Goal: Task Accomplishment & Management: Manage account settings

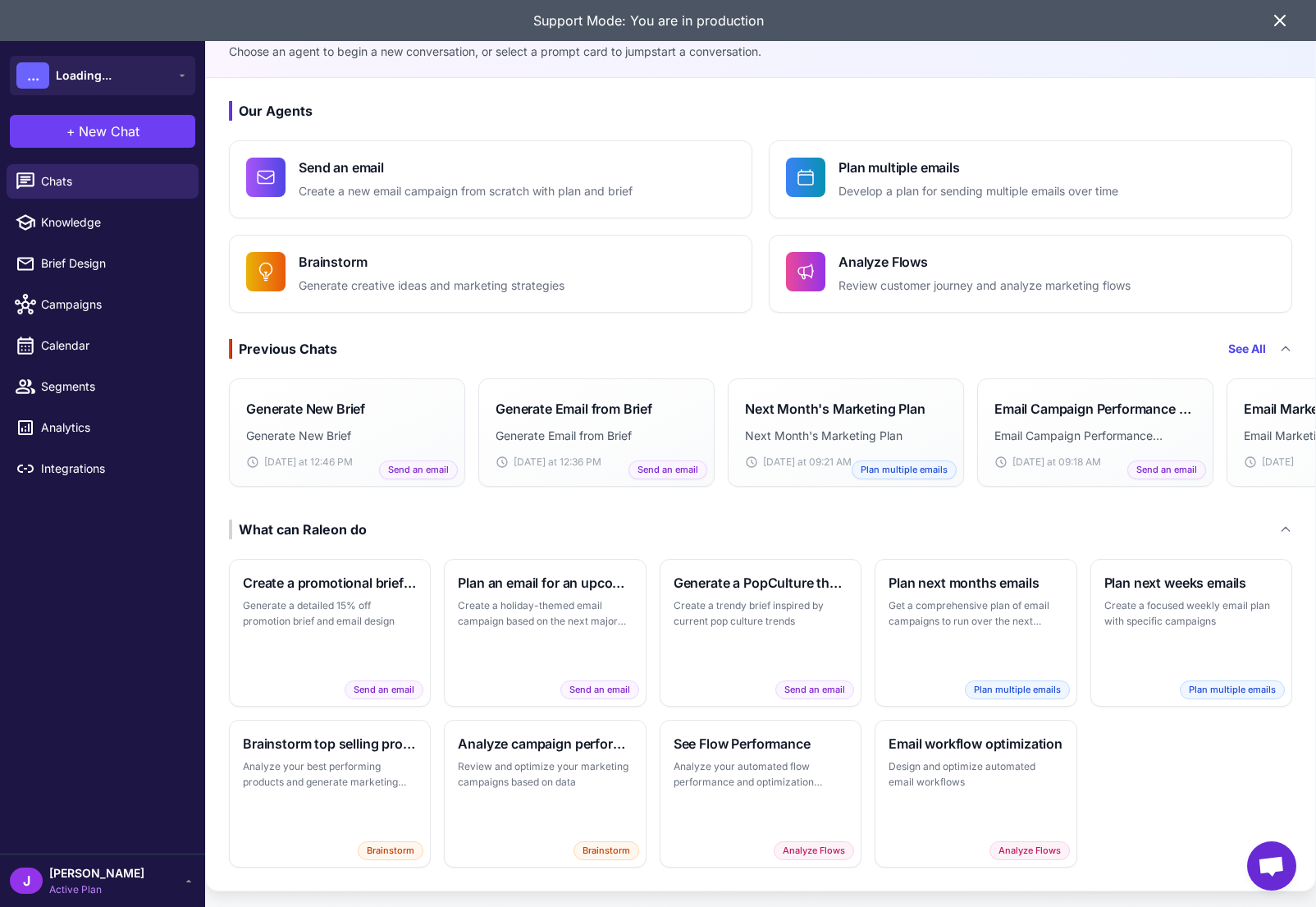
click at [138, 883] on div "[PERSON_NAME] Active Plan" at bounding box center [103, 880] width 185 height 33
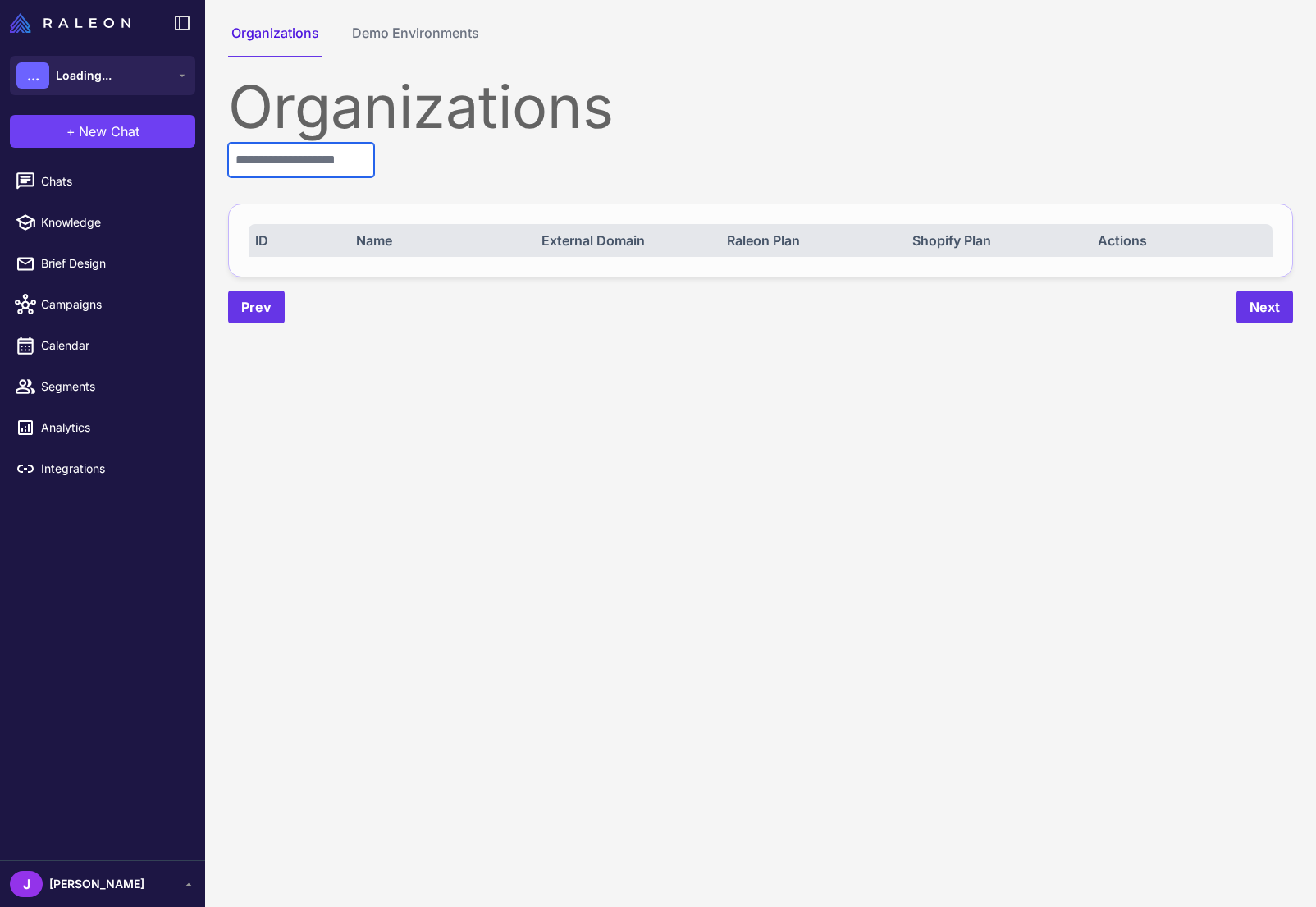
drag, startPoint x: 280, startPoint y: 160, endPoint x: 272, endPoint y: 165, distance: 9.4
click at [275, 161] on input "text" at bounding box center [301, 160] width 146 height 34
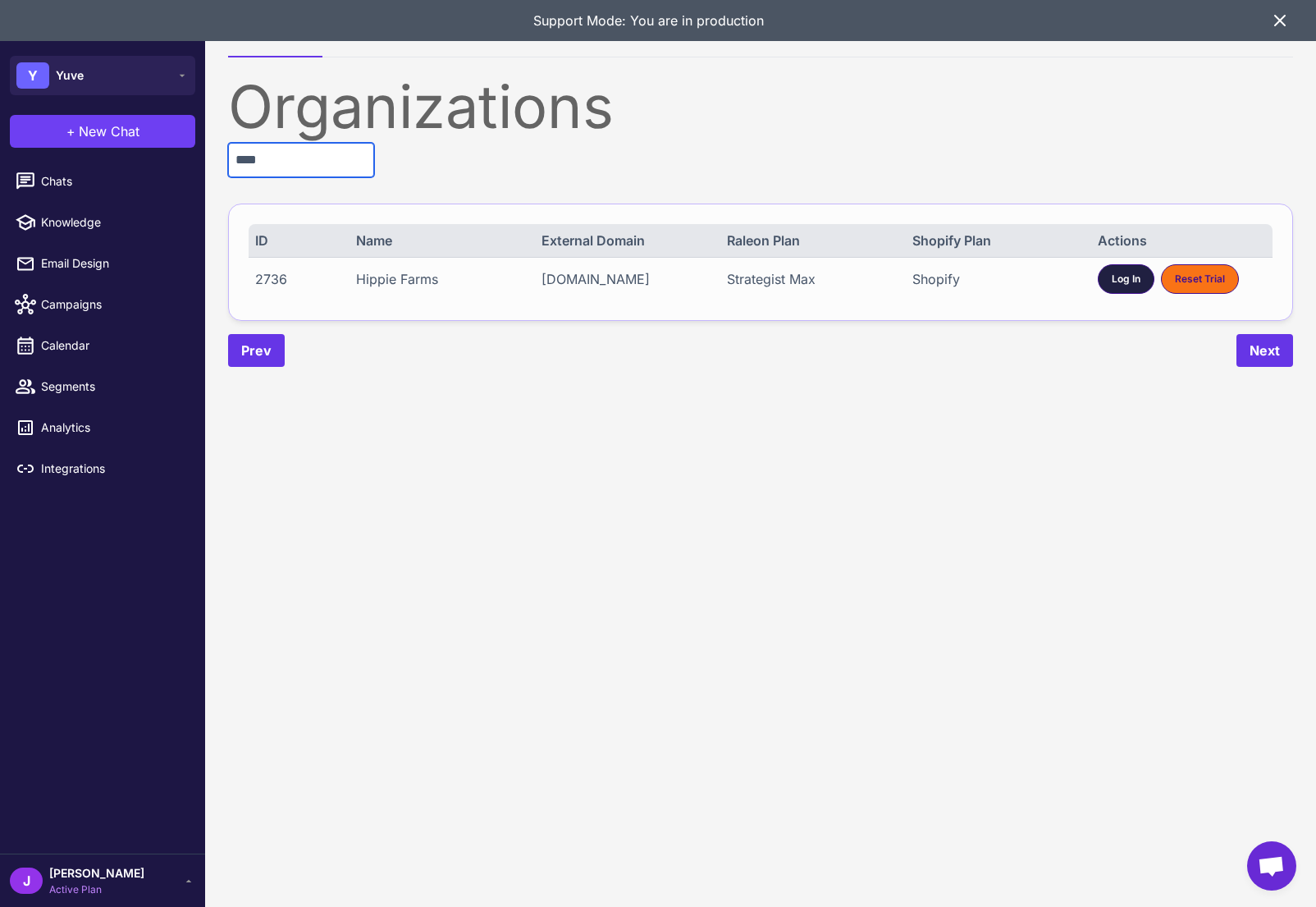
type input "****"
click at [1115, 287] on span "Log In" at bounding box center [1126, 279] width 28 height 15
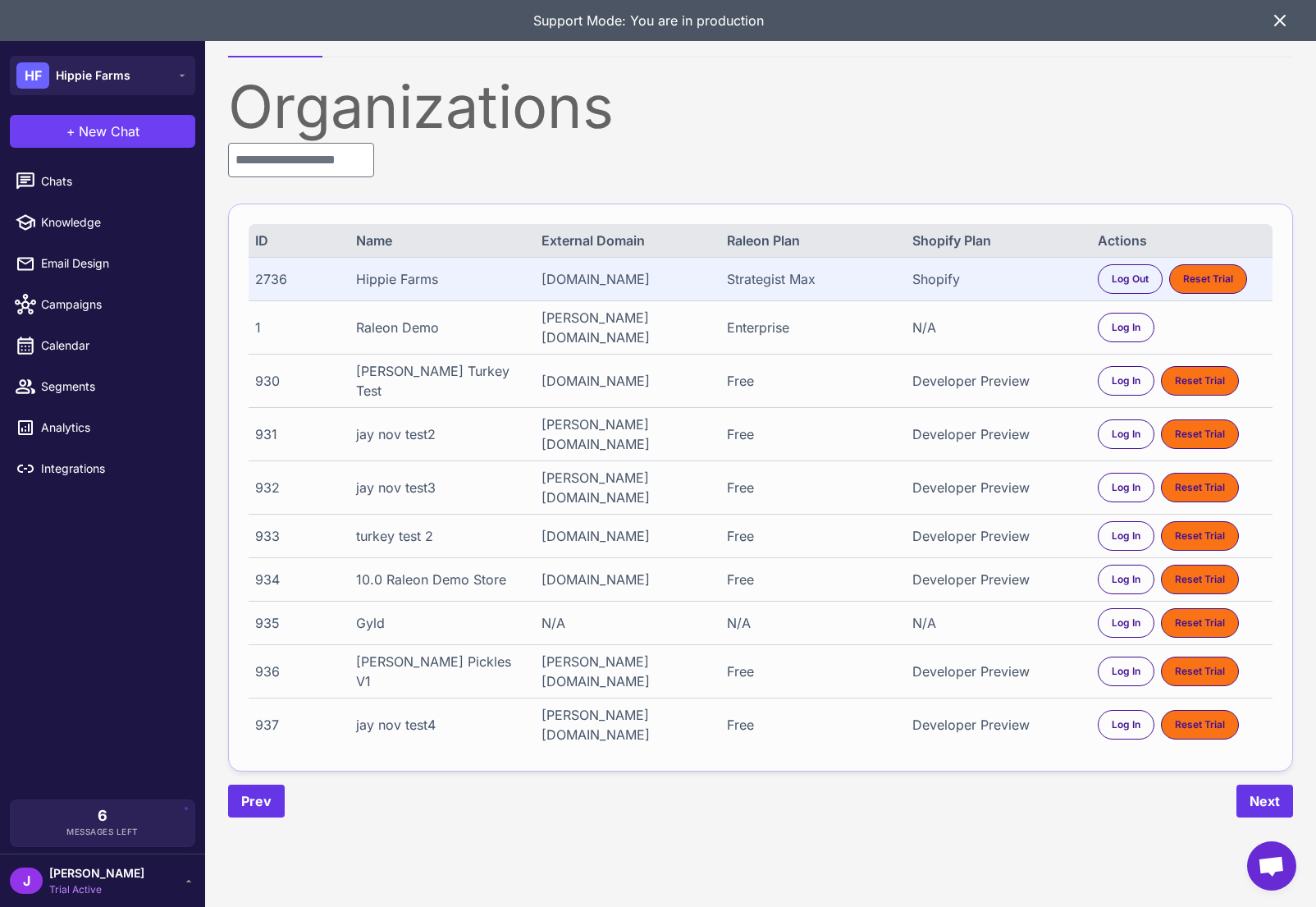
click at [1278, 23] on icon at bounding box center [1280, 21] width 10 height 10
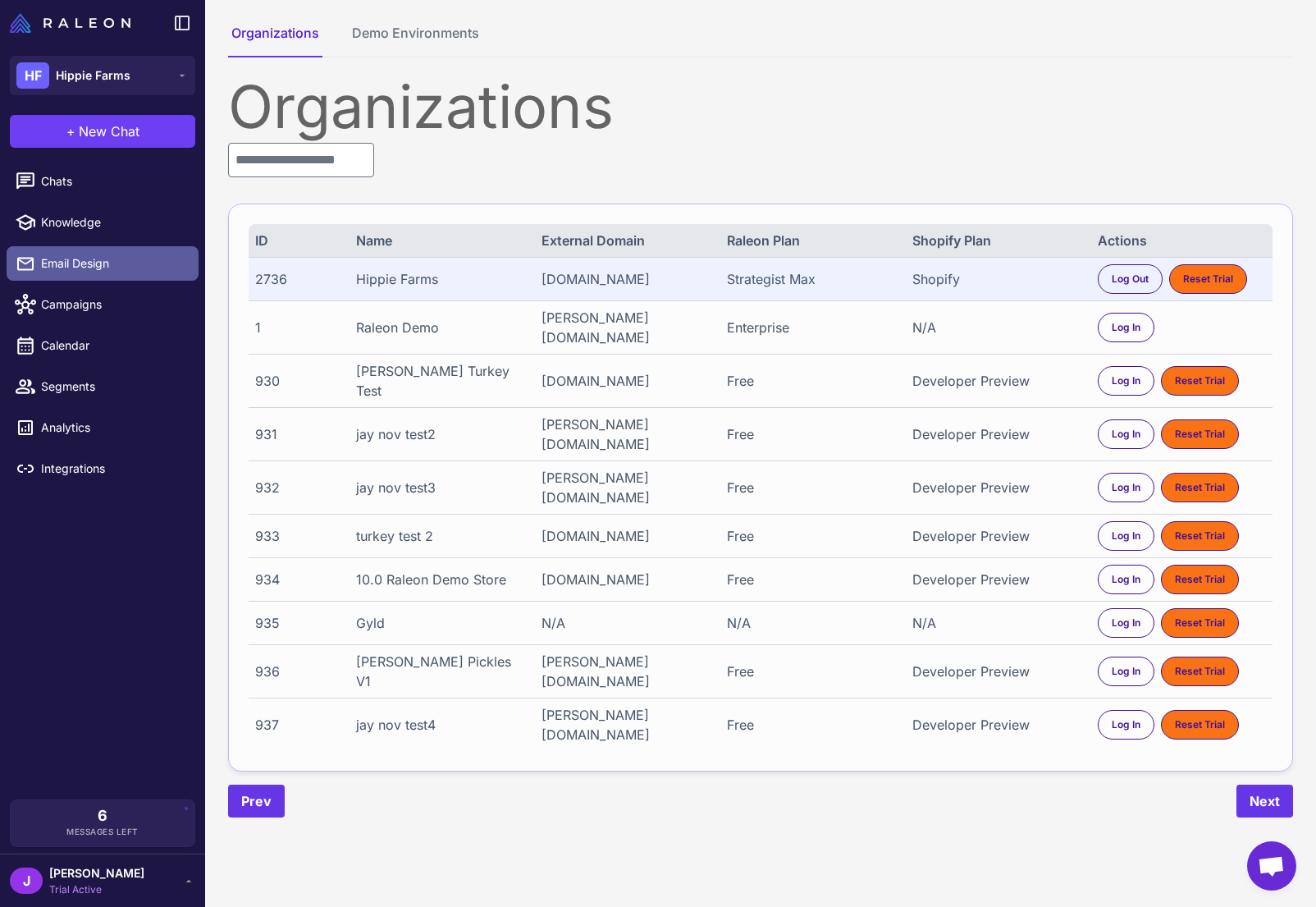
click at [97, 264] on span "Email Design" at bounding box center [113, 263] width 145 height 18
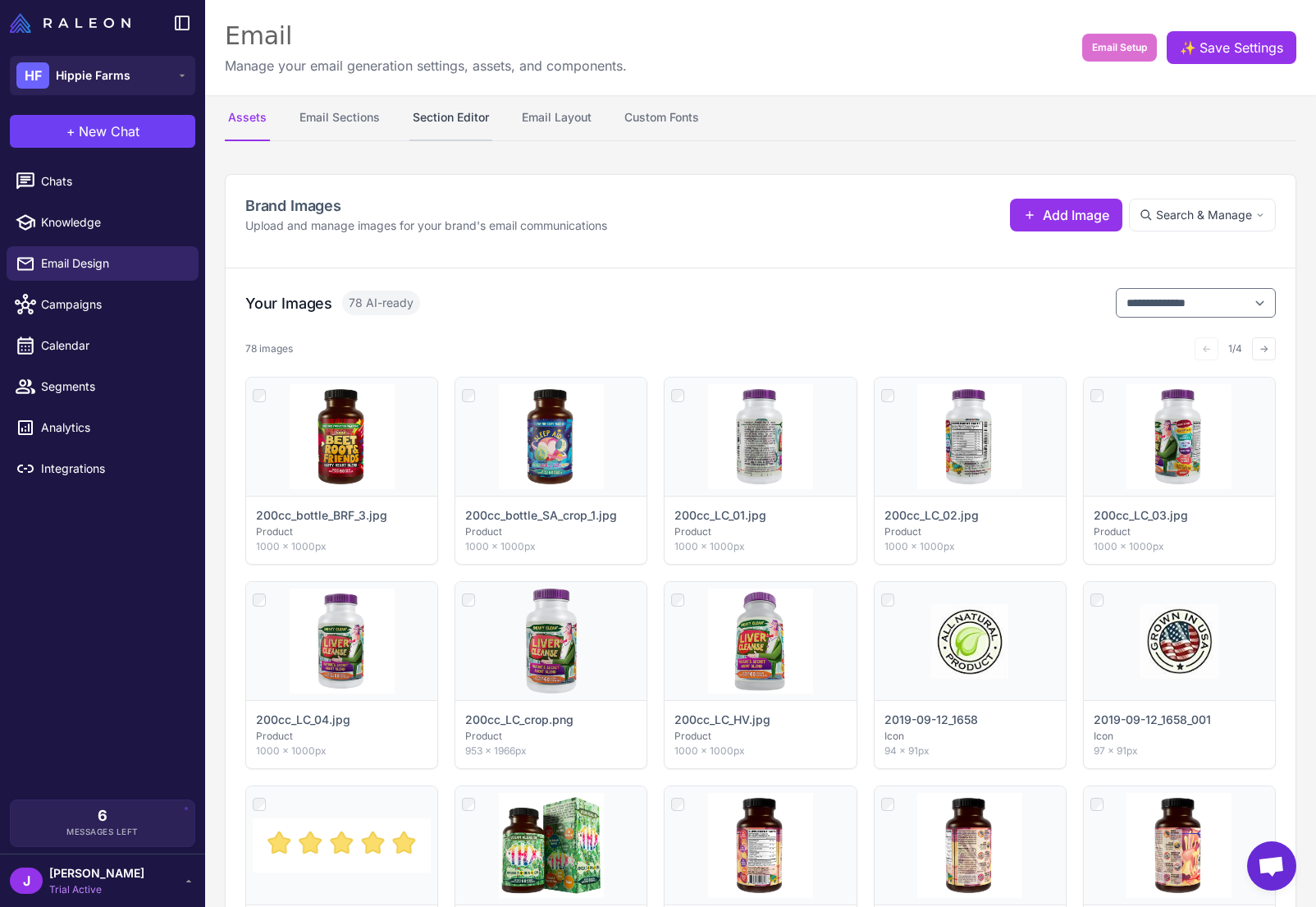
click at [478, 123] on button "Section Editor" at bounding box center [450, 118] width 83 height 46
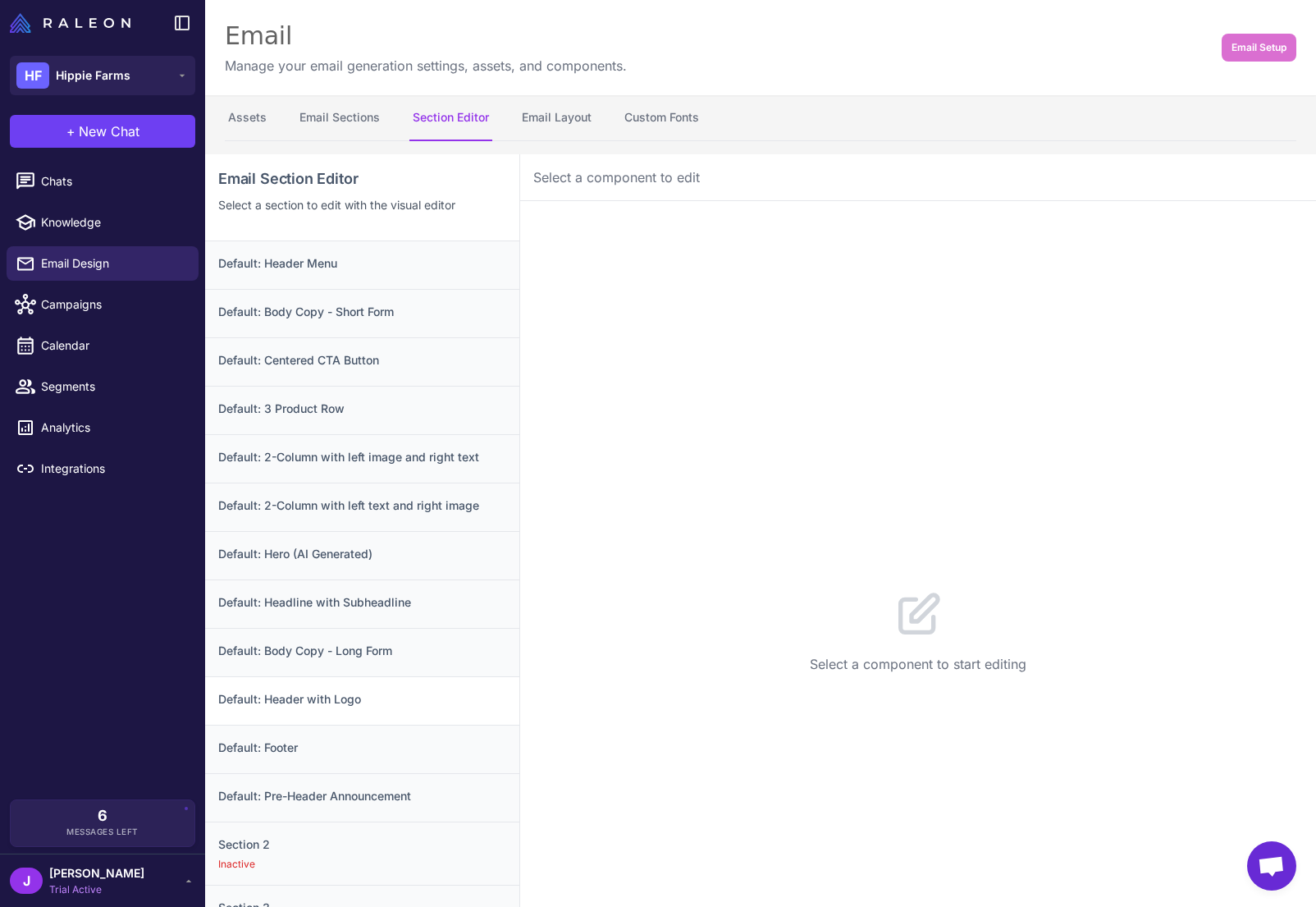
click at [343, 693] on h3 "Default: Header with Logo" at bounding box center [362, 700] width 288 height 18
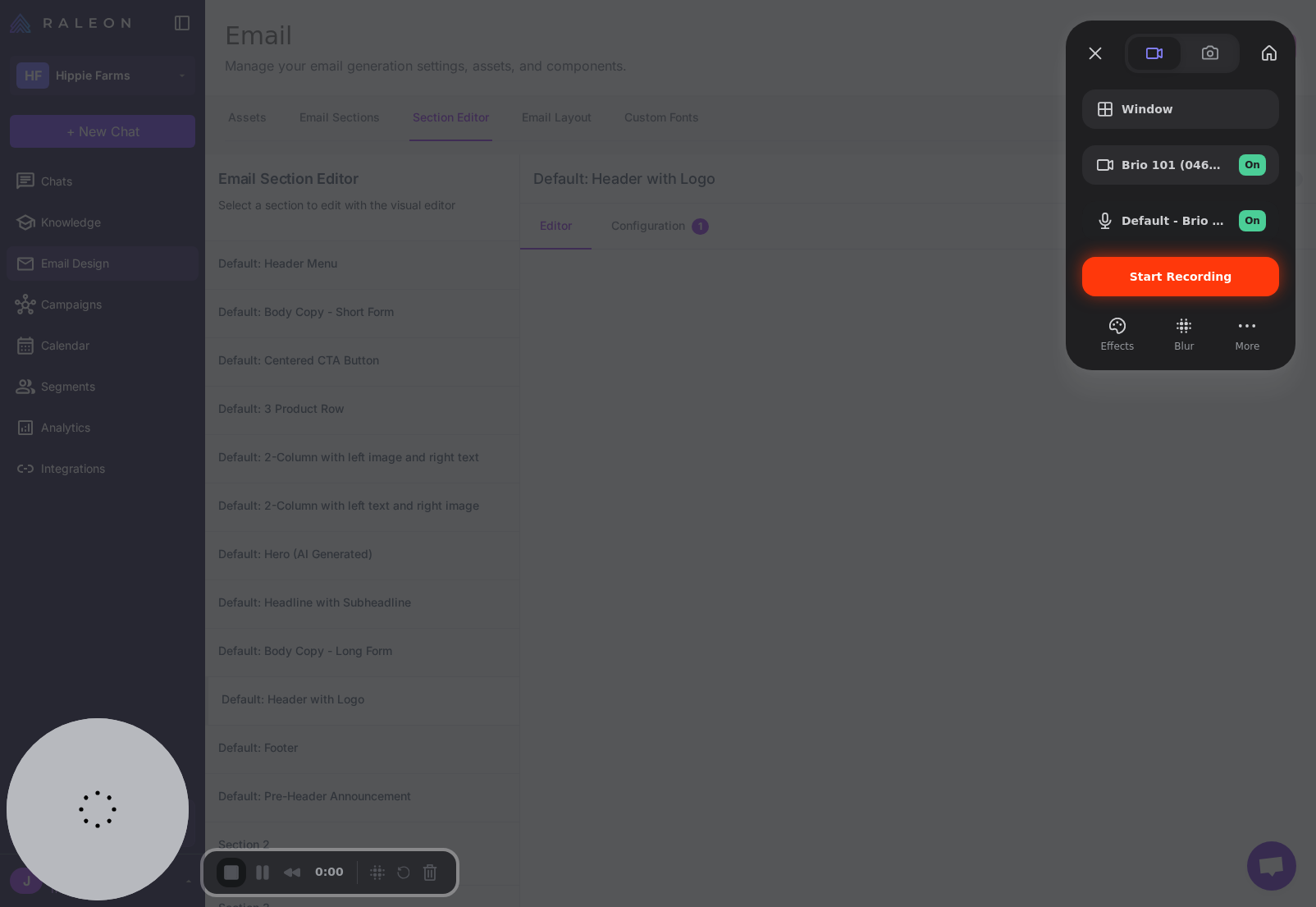
click at [1166, 271] on span "Start Recording" at bounding box center [1181, 277] width 103 height 13
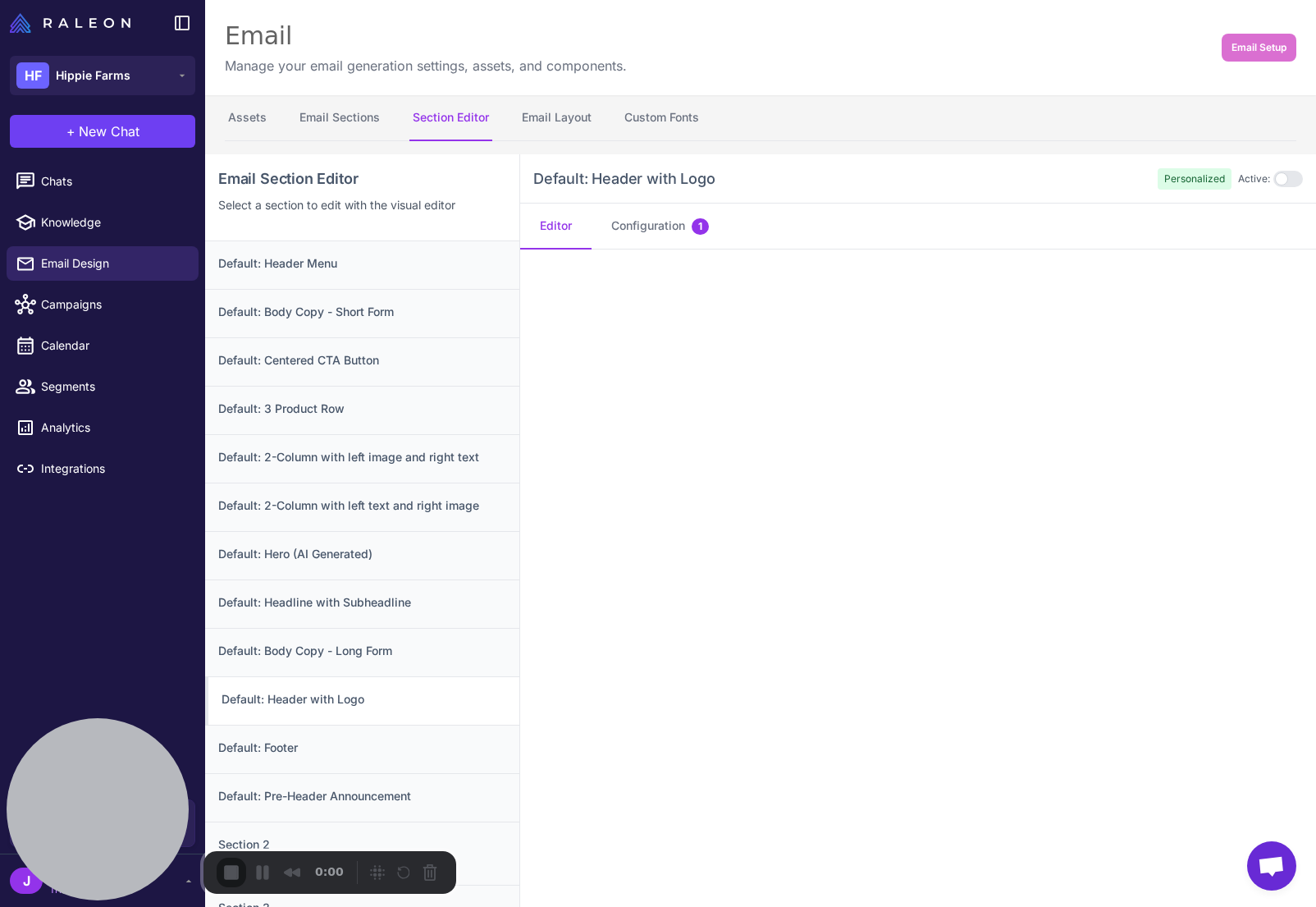
click at [197, 25] on div at bounding box center [102, 23] width 205 height 46
click at [182, 18] on icon at bounding box center [182, 23] width 20 height 20
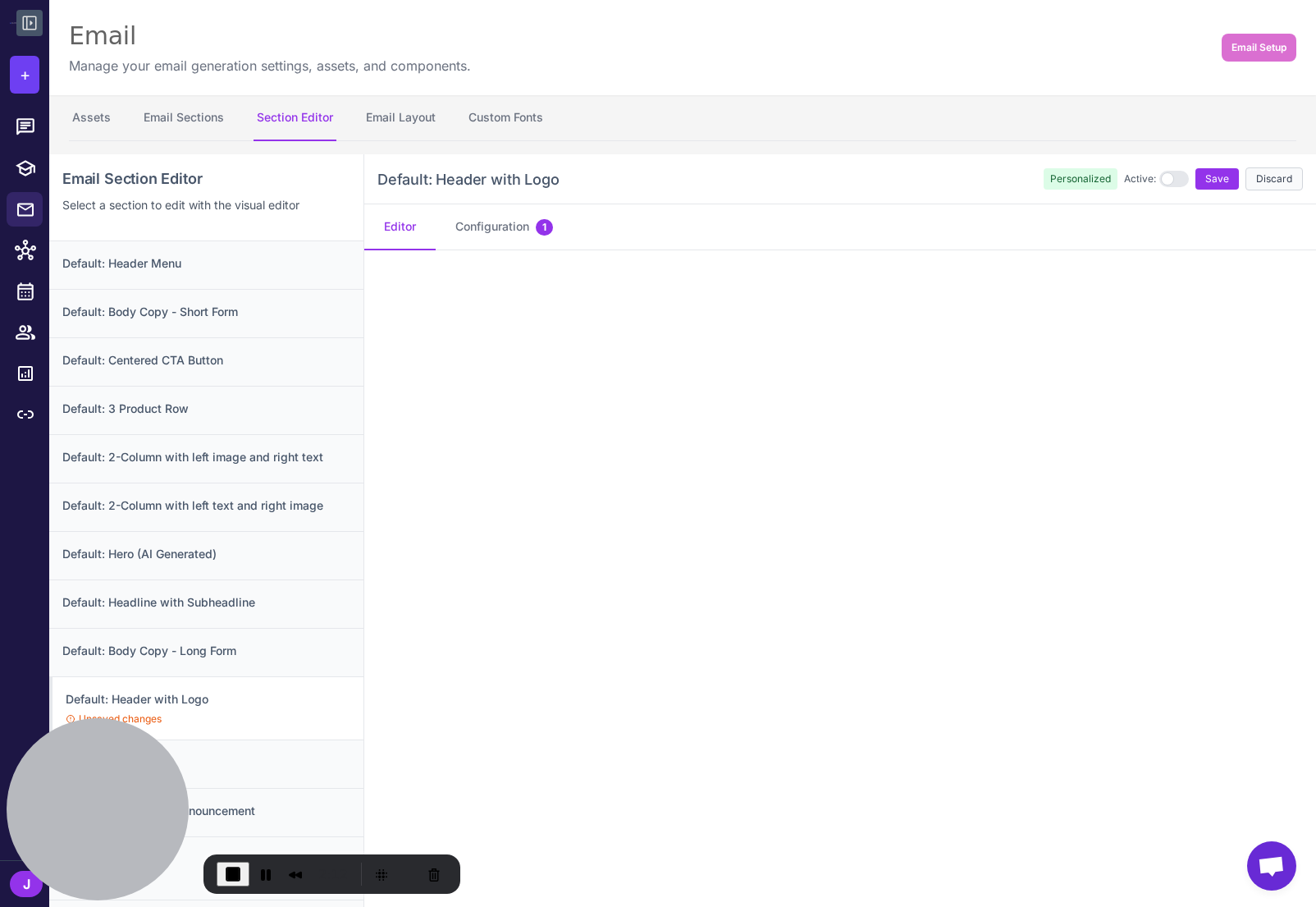
click at [1291, 181] on button "Discard" at bounding box center [1274, 178] width 58 height 23
click at [1280, 179] on button "Discard" at bounding box center [1274, 178] width 58 height 23
click at [1215, 182] on span "Save" at bounding box center [1217, 179] width 23 height 15
click at [238, 877] on span "End Recording" at bounding box center [233, 874] width 20 height 20
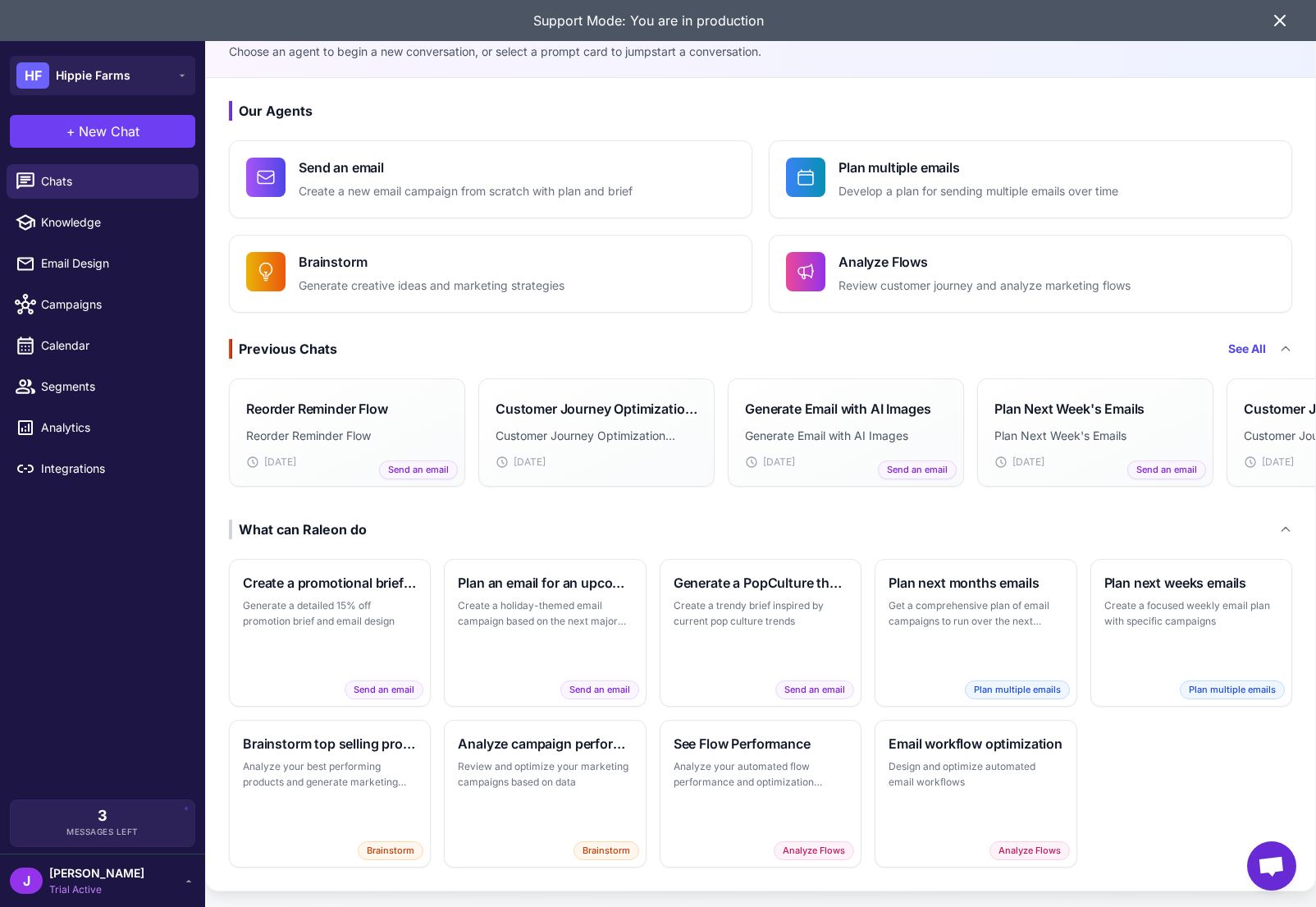
click at [1294, 13] on div "Support Mode: You are in production" at bounding box center [658, 20] width 1316 height 41
click at [1276, 23] on icon at bounding box center [1280, 21] width 10 height 10
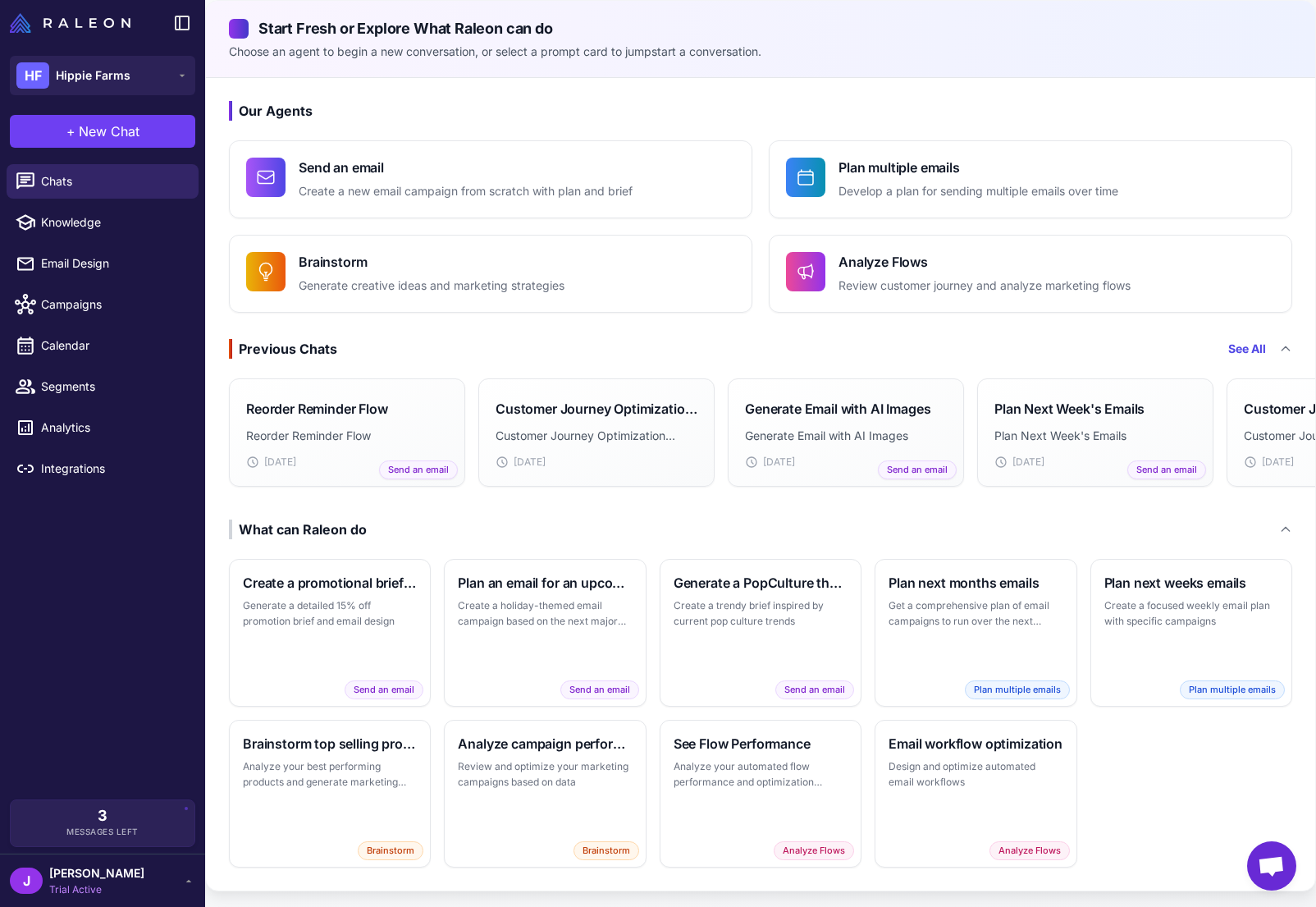
click at [102, 877] on div "J Jay Trial Active" at bounding box center [103, 880] width 185 height 33
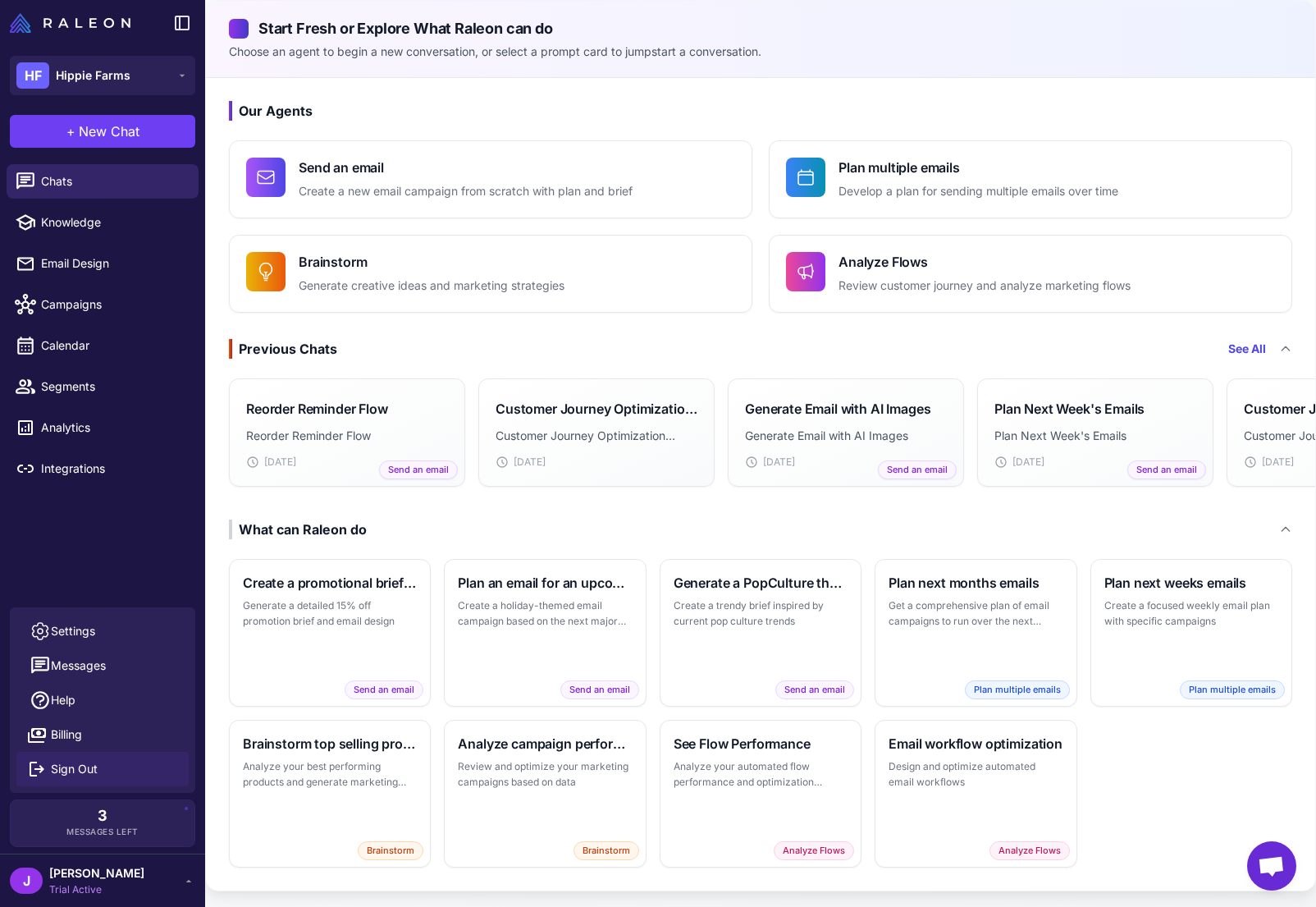
click at [89, 775] on span "Sign Out" at bounding box center [74, 769] width 47 height 18
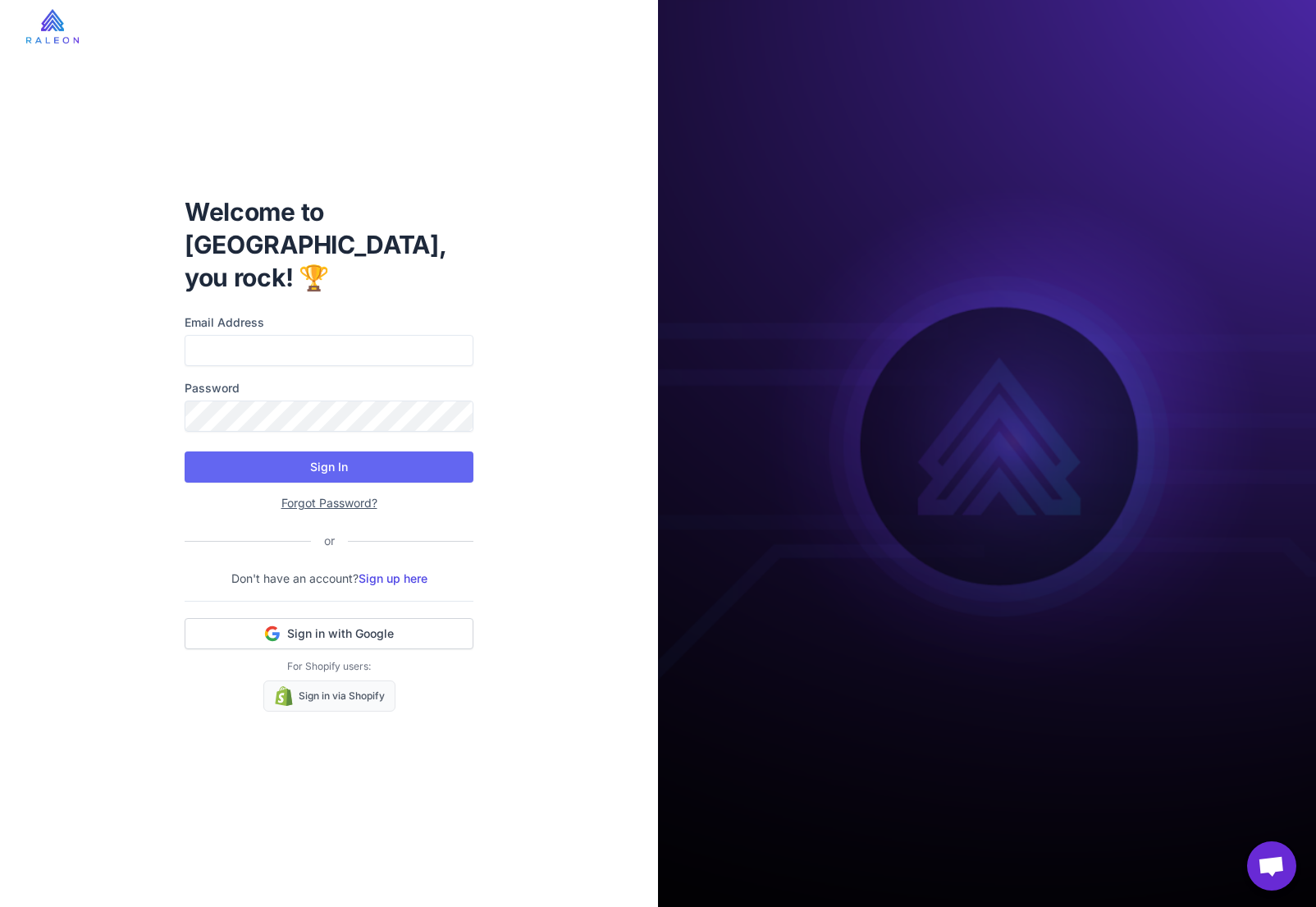
type input "**********"
click at [292, 335] on input "**********" at bounding box center [329, 350] width 289 height 31
type input "**********"
click at [350, 455] on button "Sign In" at bounding box center [329, 466] width 289 height 31
